Goal: Task Accomplishment & Management: Manage account settings

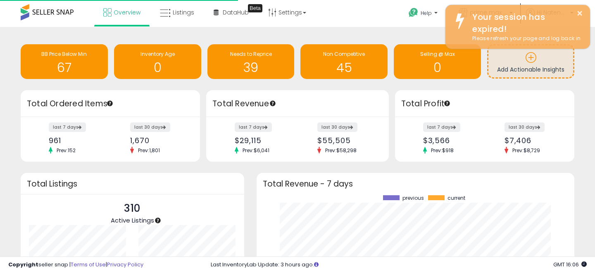
scroll to position [115, 301]
